Goal: Browse casually

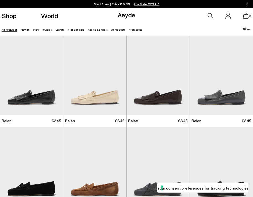
click at [121, 15] on link "Aeyde" at bounding box center [127, 15] width 18 height 8
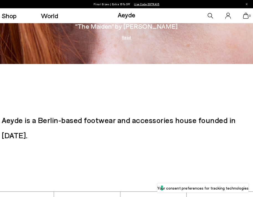
scroll to position [906, 0]
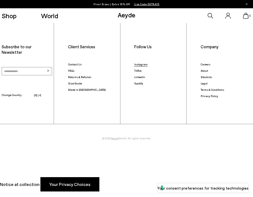
click at [142, 64] on link "Instagram" at bounding box center [140, 64] width 13 height 3
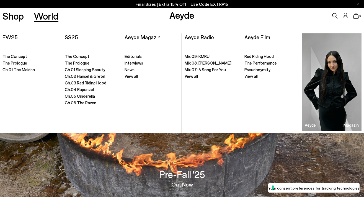
click at [42, 19] on link "World" at bounding box center [46, 16] width 25 height 10
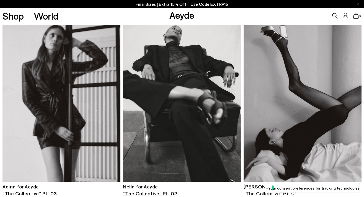
scroll to position [1616, 0]
